Goal: Information Seeking & Learning: Learn about a topic

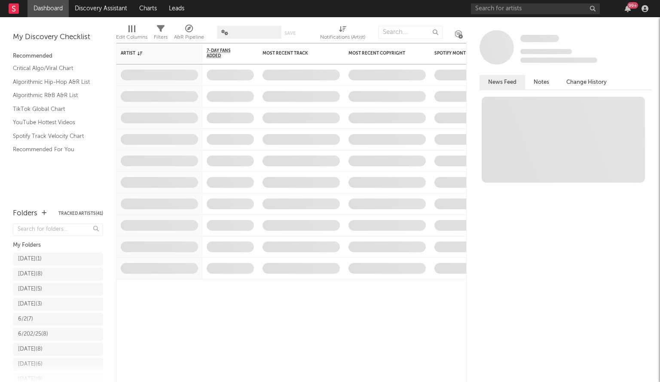
click at [559, 11] on nav "Dashboard Discovery Assistant Charts Leads 99 +" at bounding box center [330, 8] width 660 height 17
click at [559, 11] on input "text" at bounding box center [535, 8] width 129 height 11
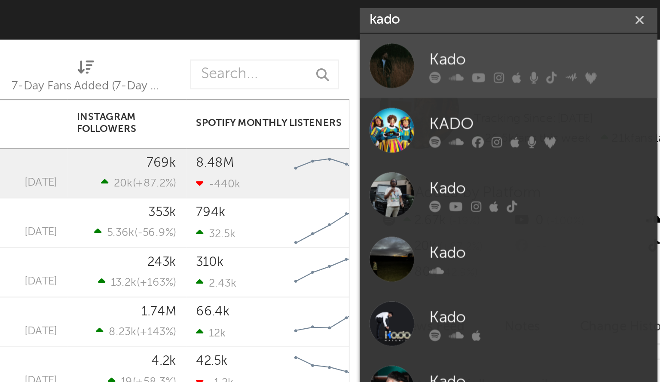
type input "kado"
click at [485, 33] on div at bounding box center [484, 28] width 19 height 19
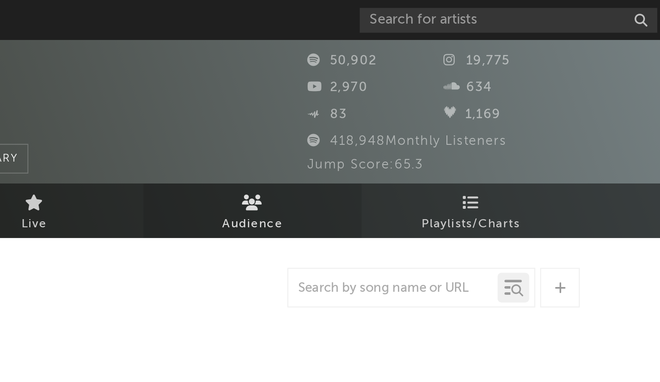
select select "6m"
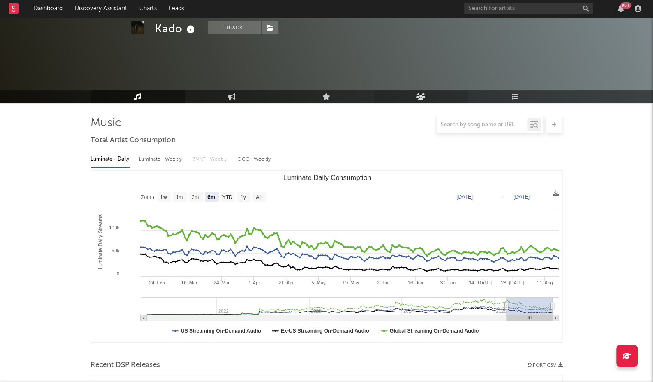
scroll to position [328, 0]
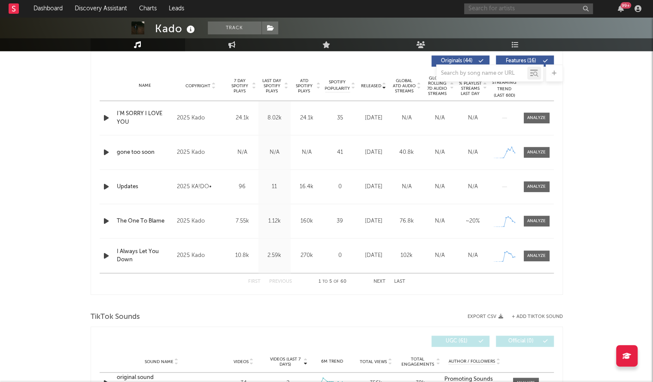
click at [480, 11] on input "text" at bounding box center [528, 8] width 129 height 11
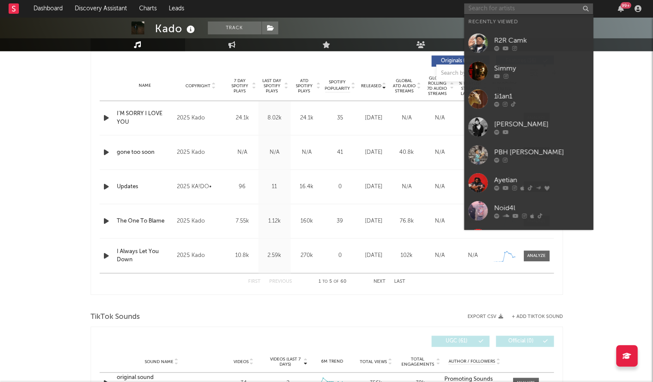
paste input "https://www.instagram.com/kad0buckz/?hl=en"
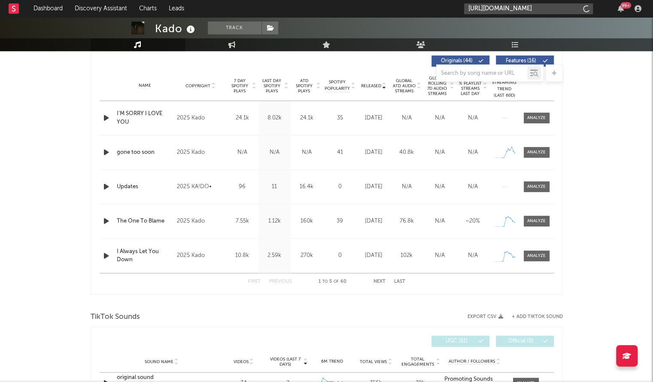
scroll to position [0, 19]
type input "https://www.instagram.com/kad0buckz/?hl=en"
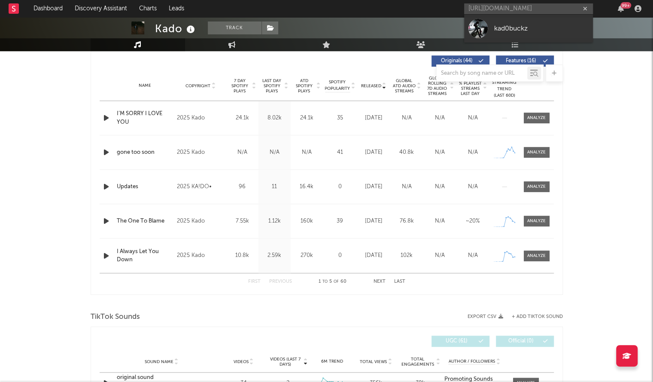
click at [526, 28] on div "kad0buckz" at bounding box center [541, 28] width 94 height 10
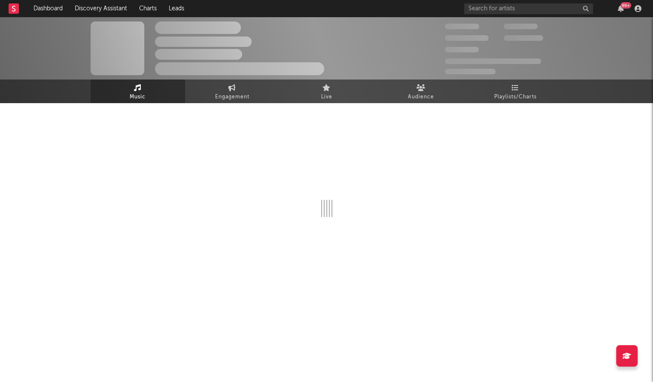
select select "1w"
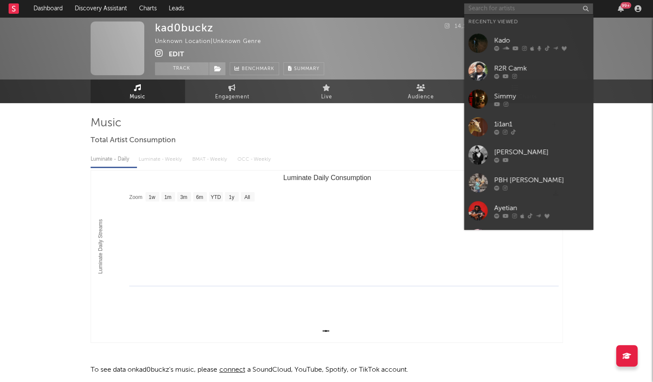
click at [536, 9] on input "text" at bounding box center [528, 8] width 129 height 11
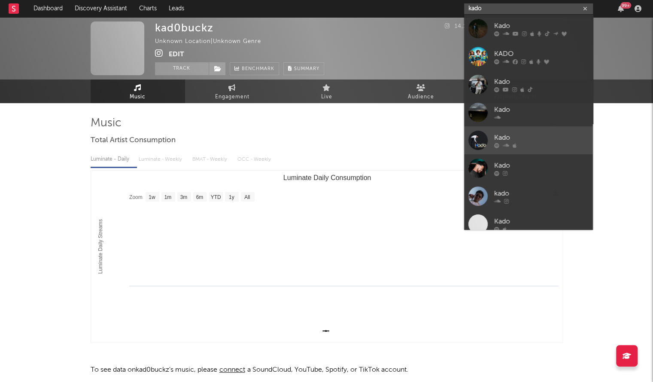
scroll to position [64, 0]
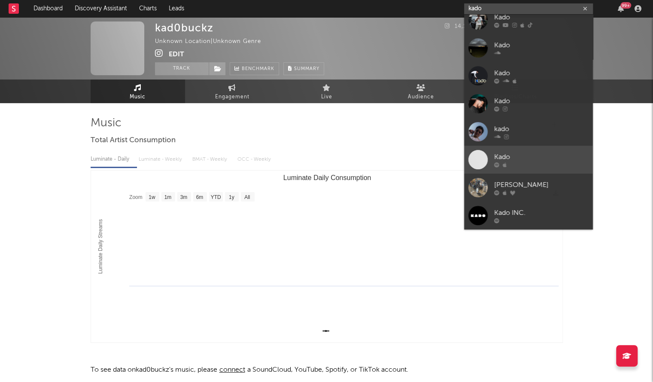
type input "kado"
click at [545, 162] on div at bounding box center [541, 164] width 94 height 5
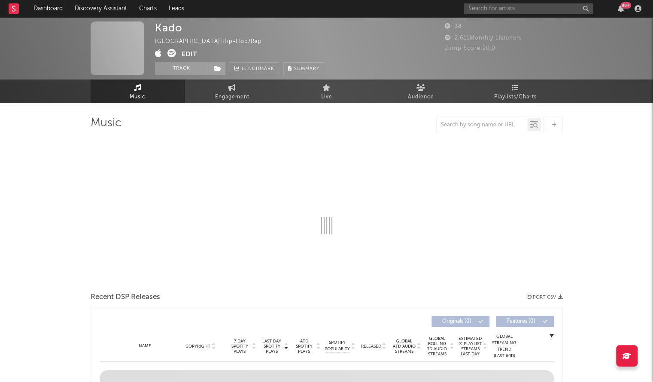
select select "1w"
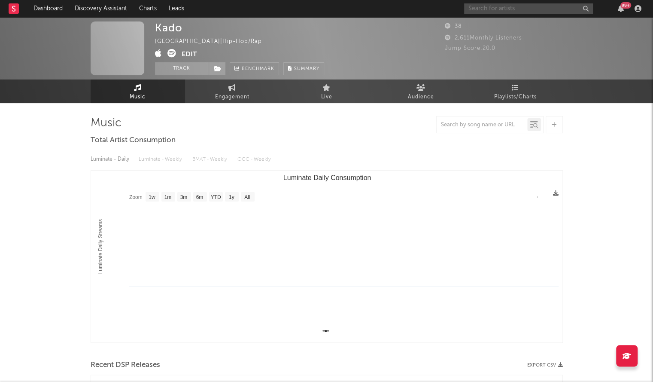
click at [487, 11] on input "text" at bounding box center [528, 8] width 129 height 11
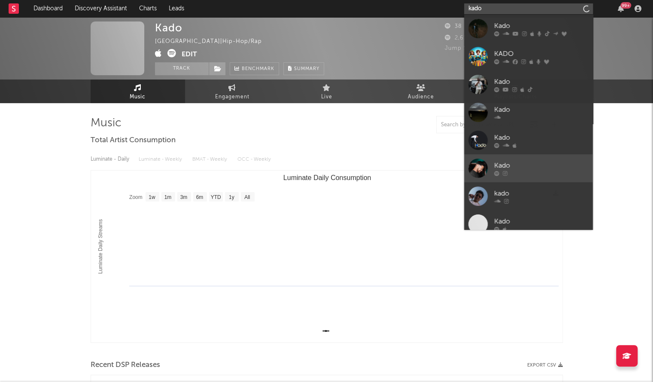
scroll to position [64, 0]
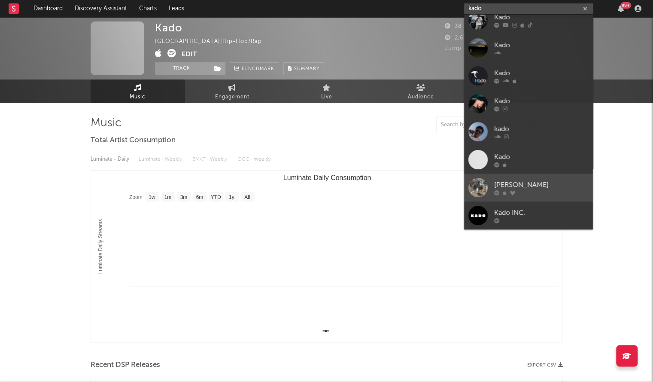
type input "kado"
click at [553, 191] on div at bounding box center [541, 192] width 94 height 5
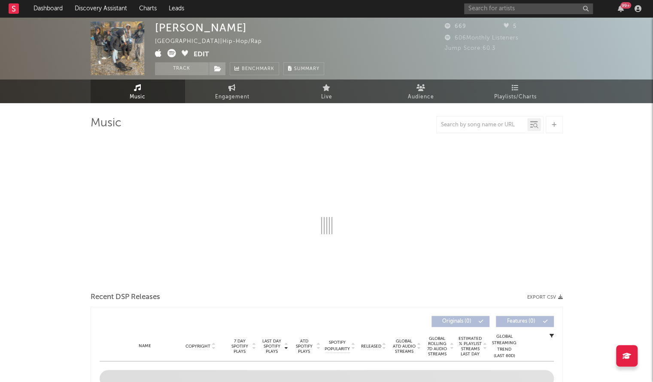
select select "1w"
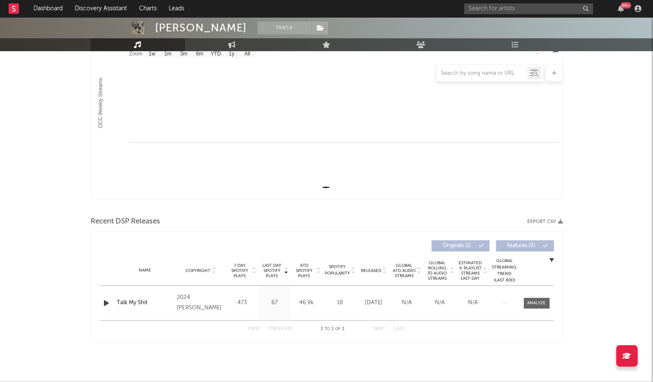
scroll to position [142, 0]
click at [508, 12] on input "text" at bounding box center [528, 8] width 129 height 11
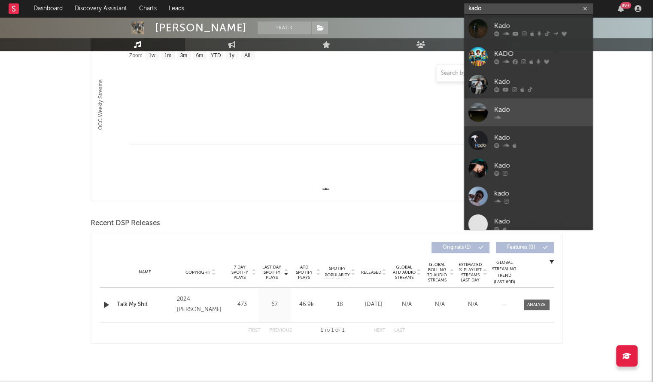
scroll to position [64, 0]
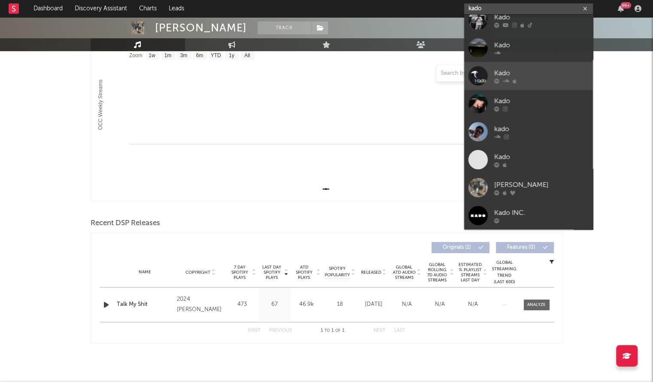
type input "kado"
click at [538, 79] on div at bounding box center [541, 80] width 94 height 5
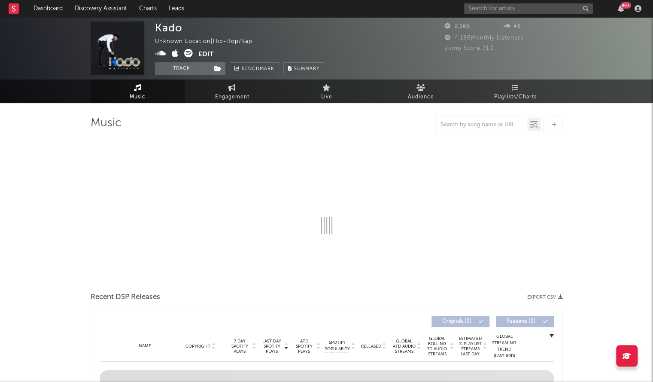
select select "1w"
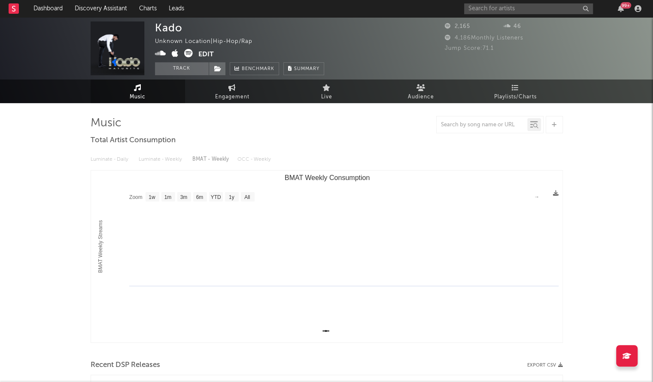
click at [543, 15] on div "99 +" at bounding box center [554, 8] width 180 height 17
click at [527, 5] on input "text" at bounding box center [528, 8] width 129 height 11
type input "a"
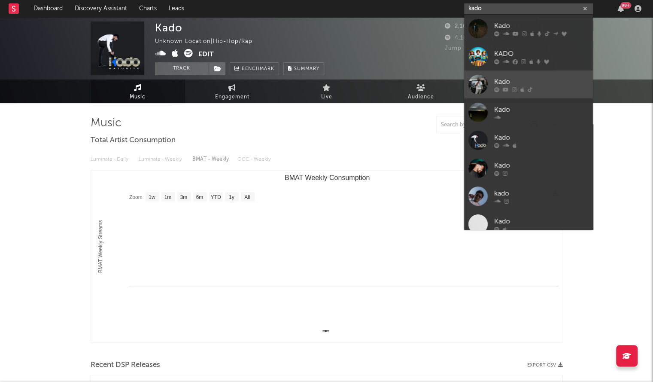
type input "kado"
click at [547, 94] on link "Kado" at bounding box center [528, 84] width 129 height 28
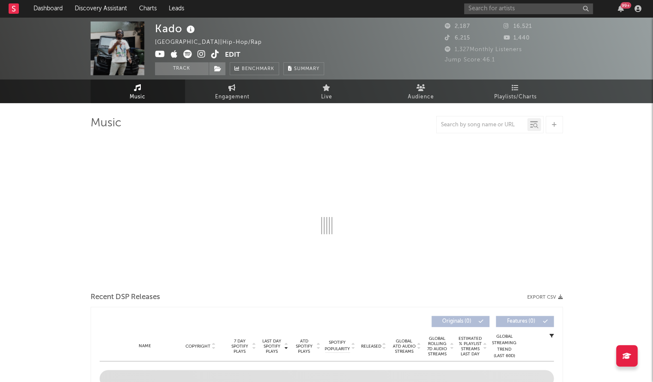
select select "1w"
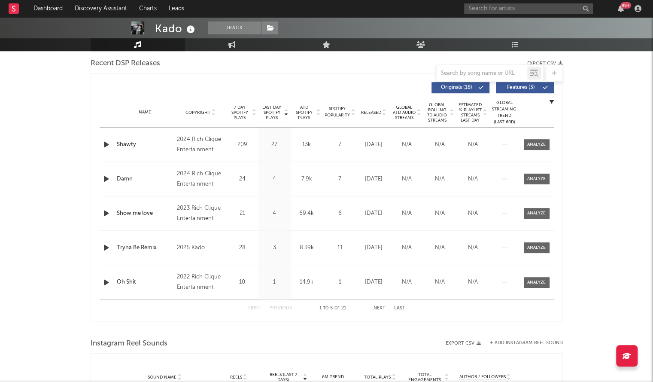
scroll to position [324, 0]
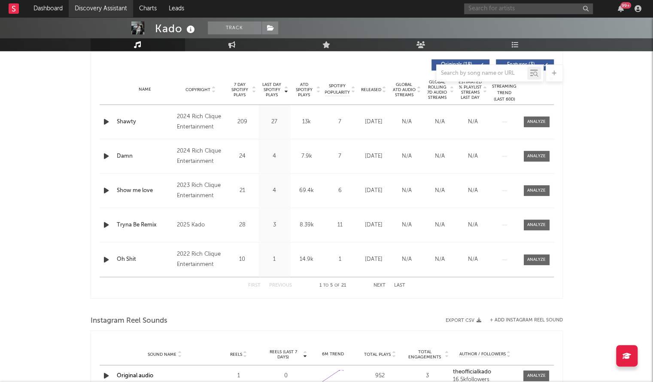
click at [475, 8] on input "text" at bounding box center [528, 8] width 129 height 11
click at [481, 14] on input "text" at bounding box center [528, 8] width 129 height 11
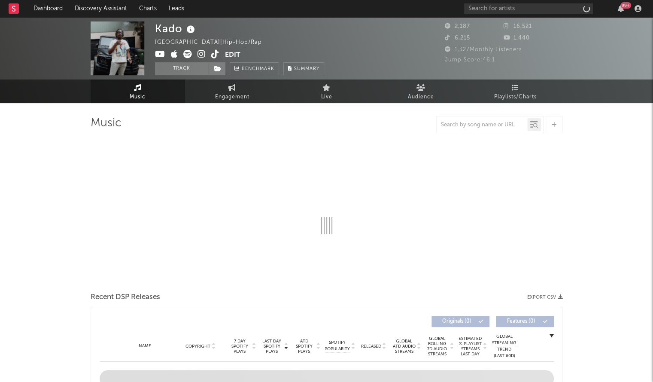
select select "1w"
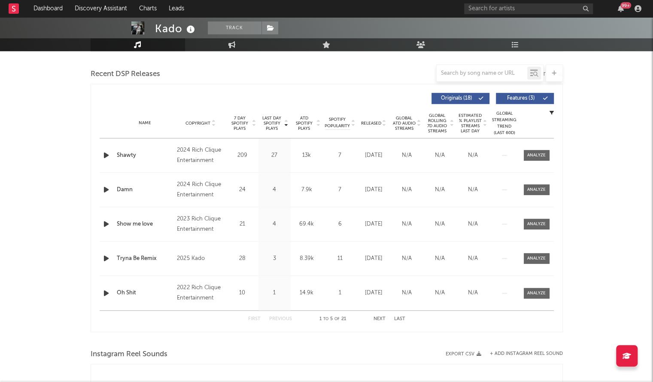
scroll to position [291, 0]
click at [372, 124] on span "Released" at bounding box center [371, 122] width 20 height 5
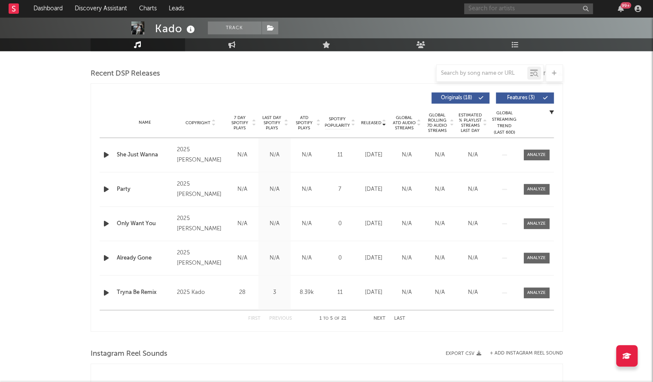
click at [491, 6] on input "text" at bounding box center [528, 8] width 129 height 11
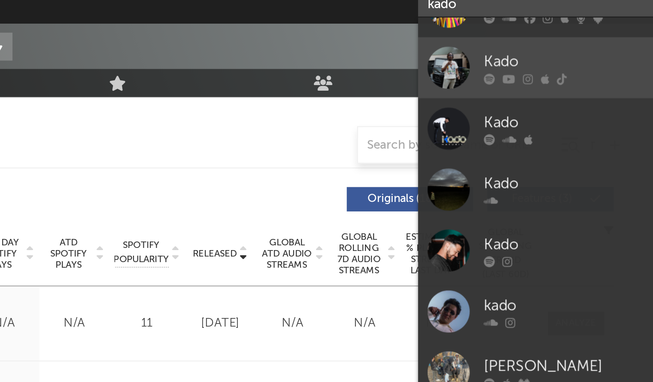
scroll to position [60, 0]
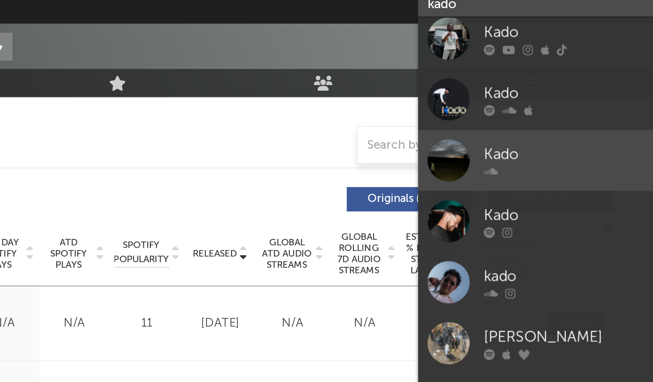
type input "kado"
click at [482, 85] on div at bounding box center [477, 79] width 19 height 19
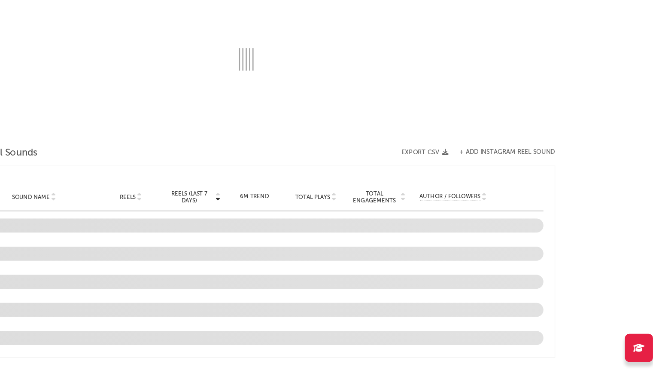
select select "1w"
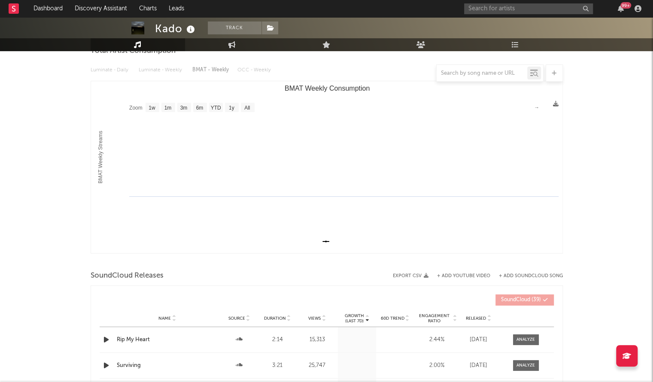
scroll to position [171, 0]
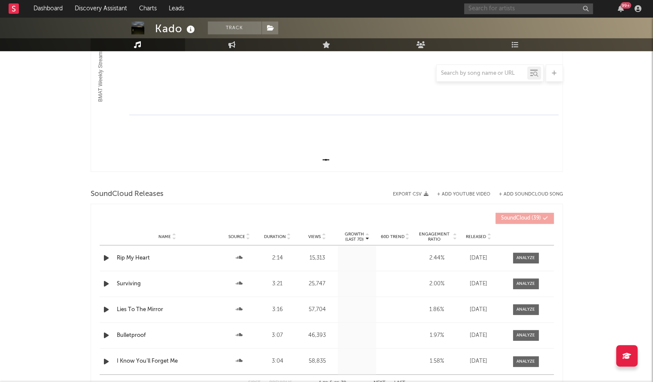
click at [494, 12] on input "text" at bounding box center [528, 8] width 129 height 11
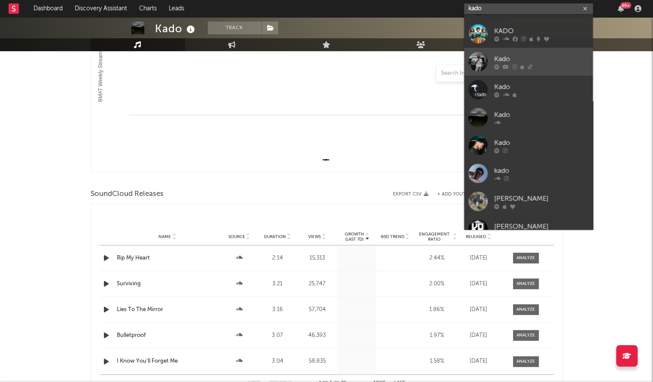
scroll to position [23, 0]
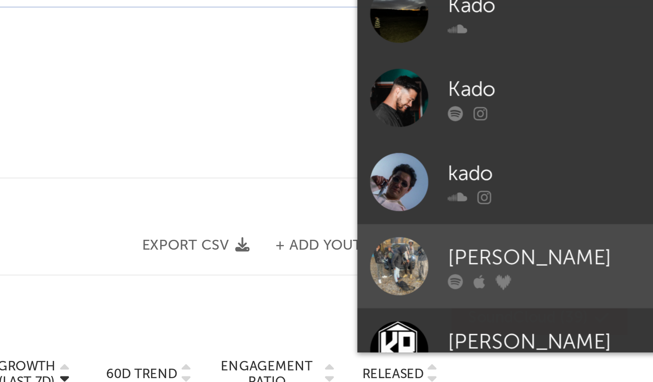
type input "kado"
click at [538, 195] on div "[PERSON_NAME]" at bounding box center [541, 198] width 94 height 10
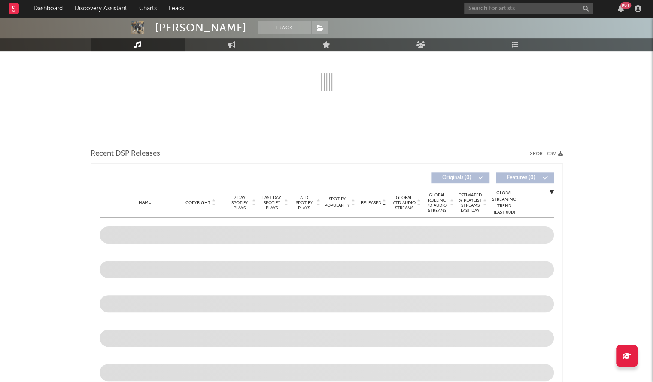
select select "1w"
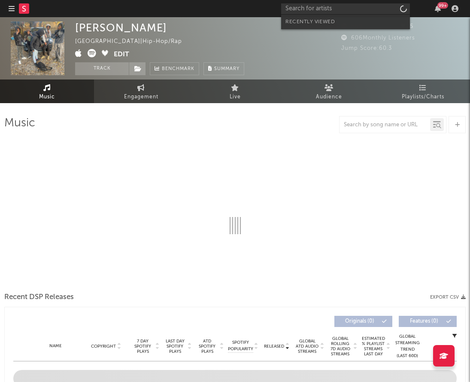
click at [334, 7] on input "text" at bounding box center [345, 8] width 129 height 11
select select "1w"
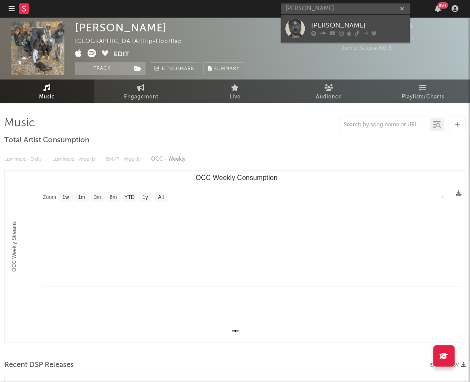
type input "[PERSON_NAME]"
click at [298, 26] on div at bounding box center [295, 28] width 19 height 19
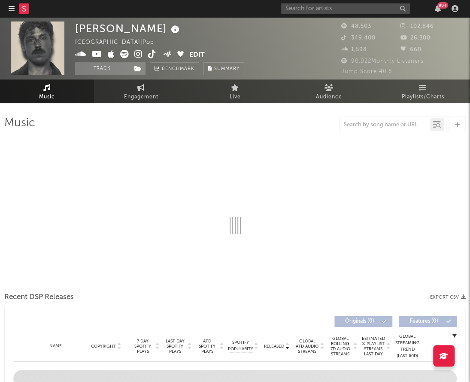
select select "6m"
